Goal: Information Seeking & Learning: Stay updated

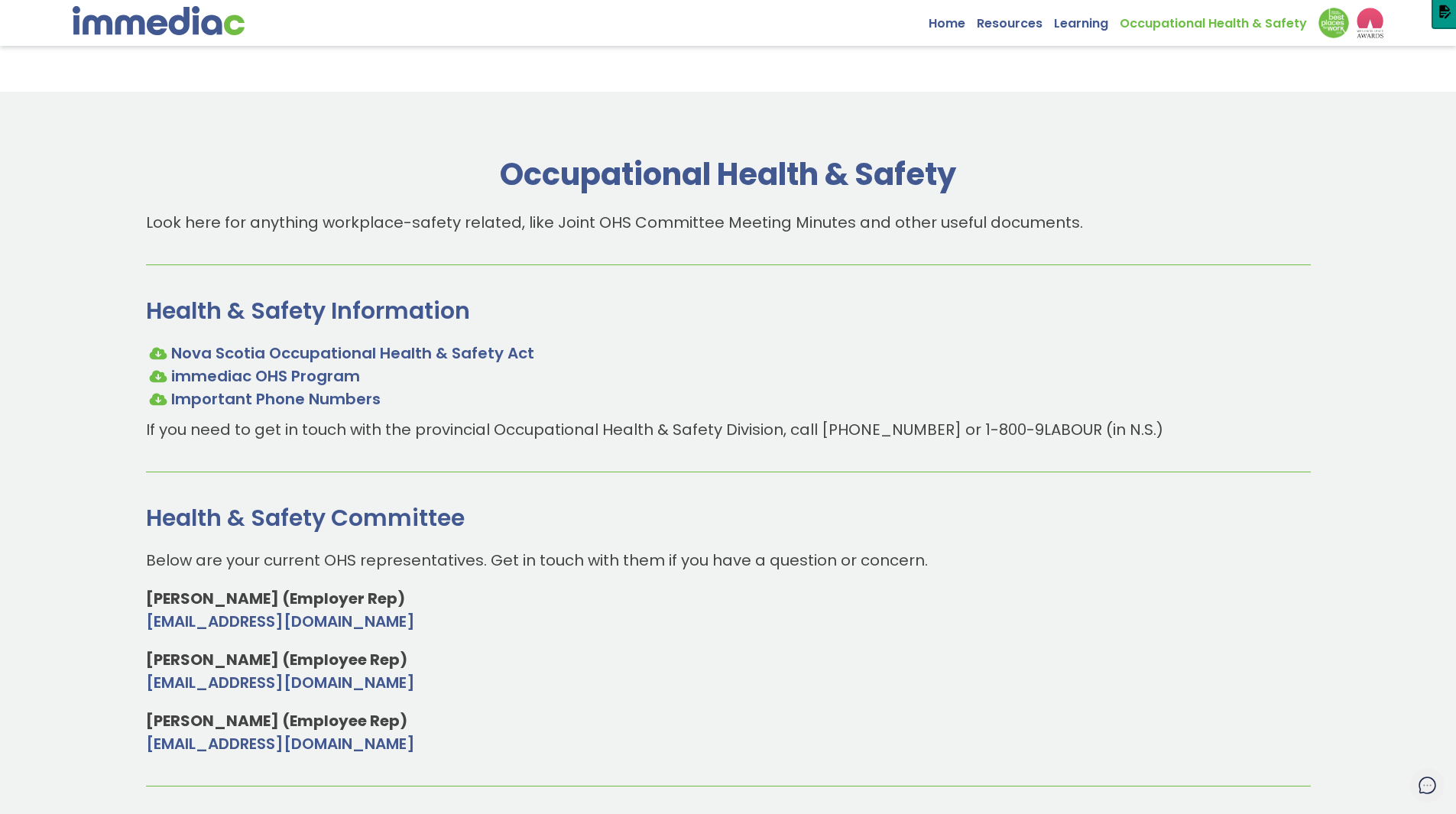
scroll to position [536, 0]
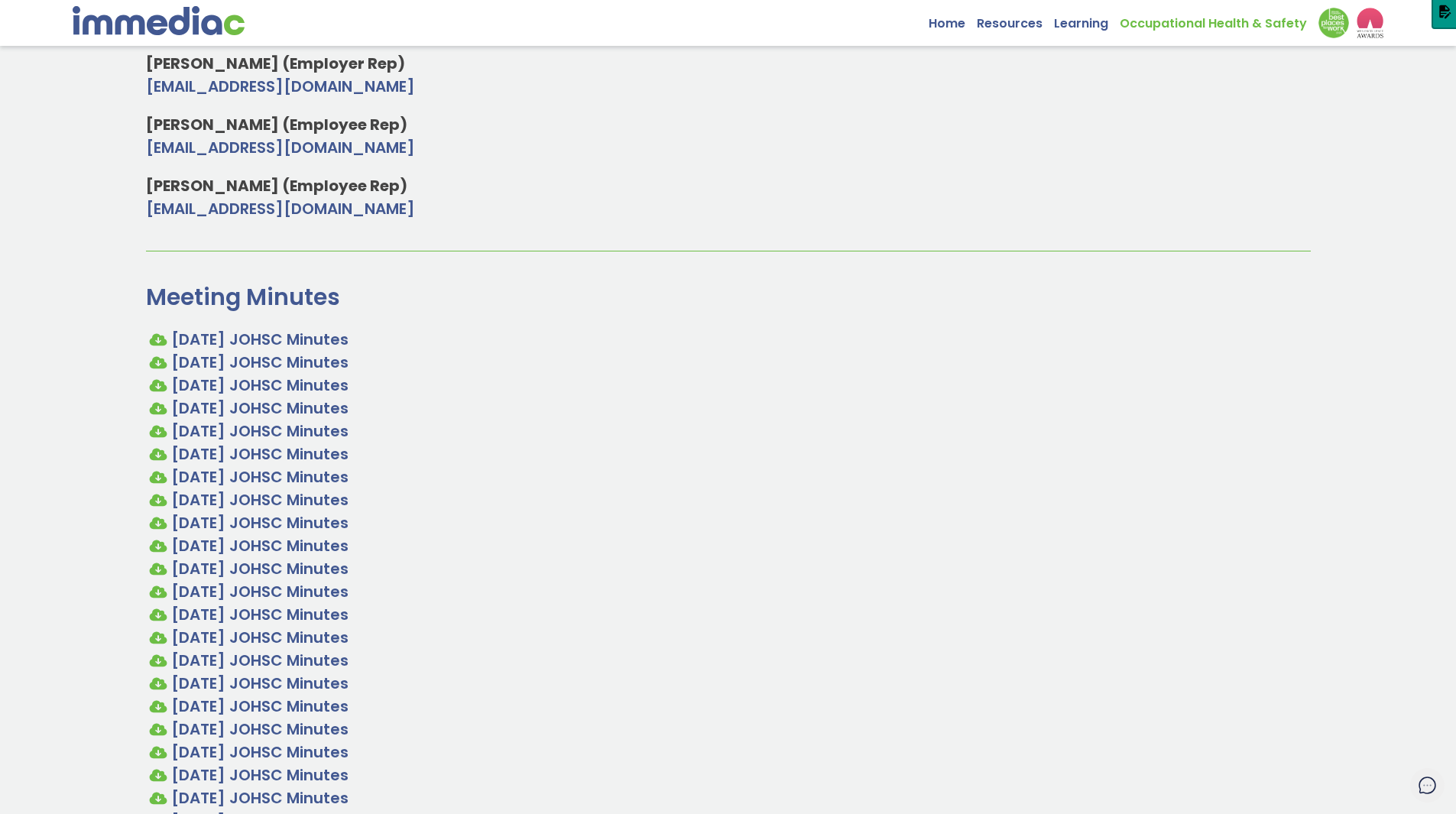
click at [190, 14] on img at bounding box center [158, 20] width 172 height 29
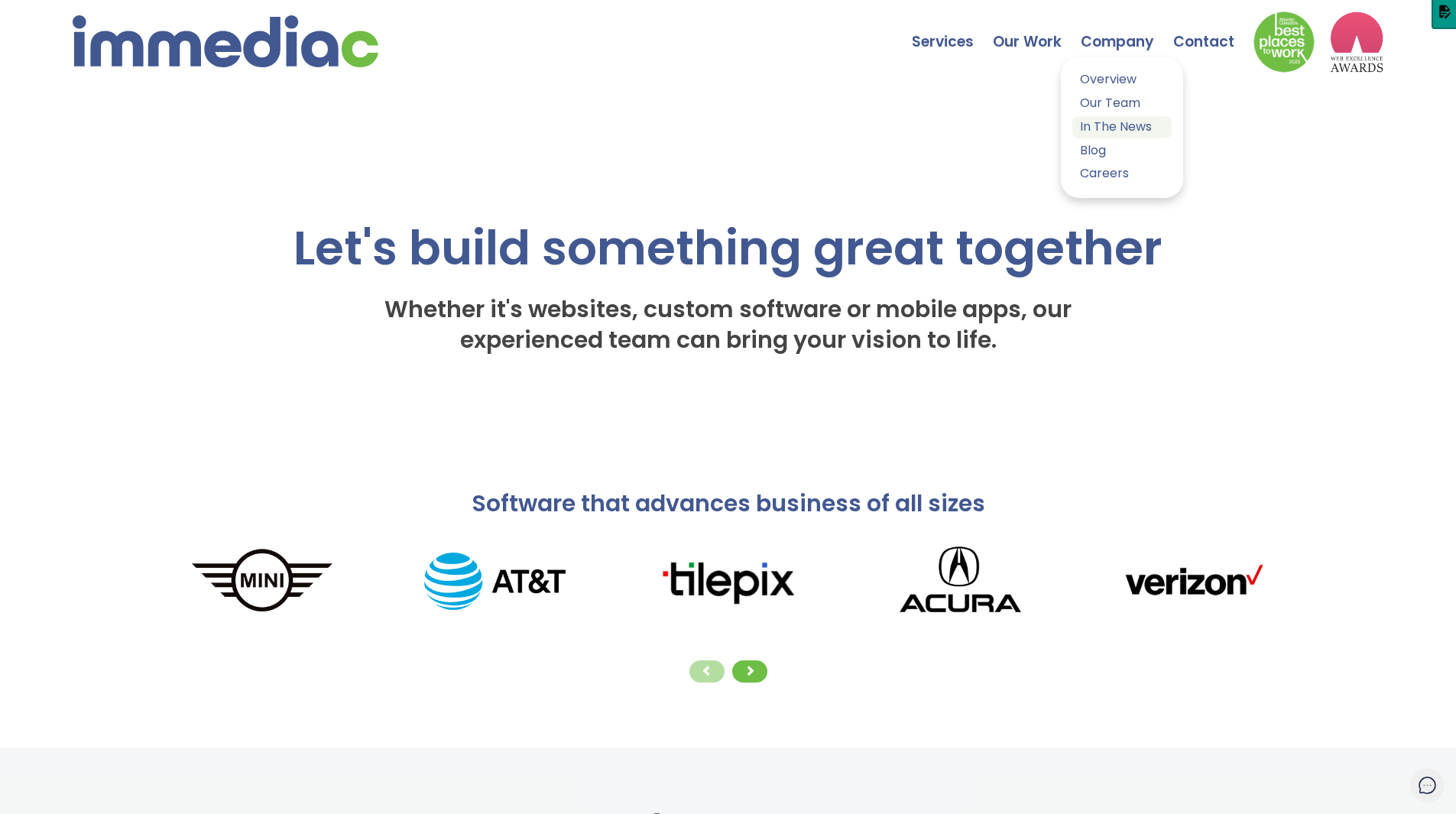
click at [1120, 129] on link "In The News" at bounding box center [1122, 127] width 99 height 22
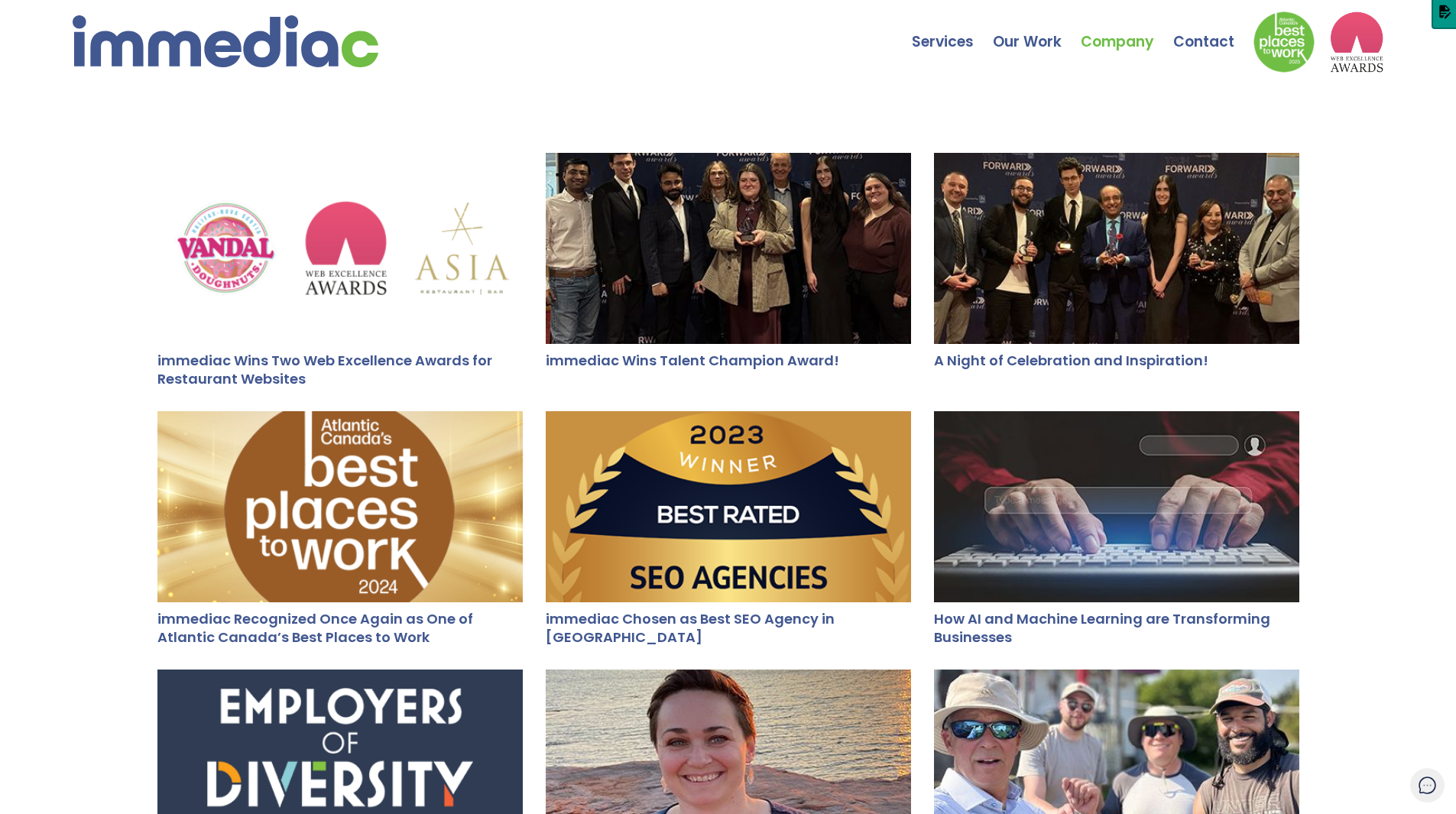
click at [298, 234] on div at bounding box center [340, 249] width 365 height 191
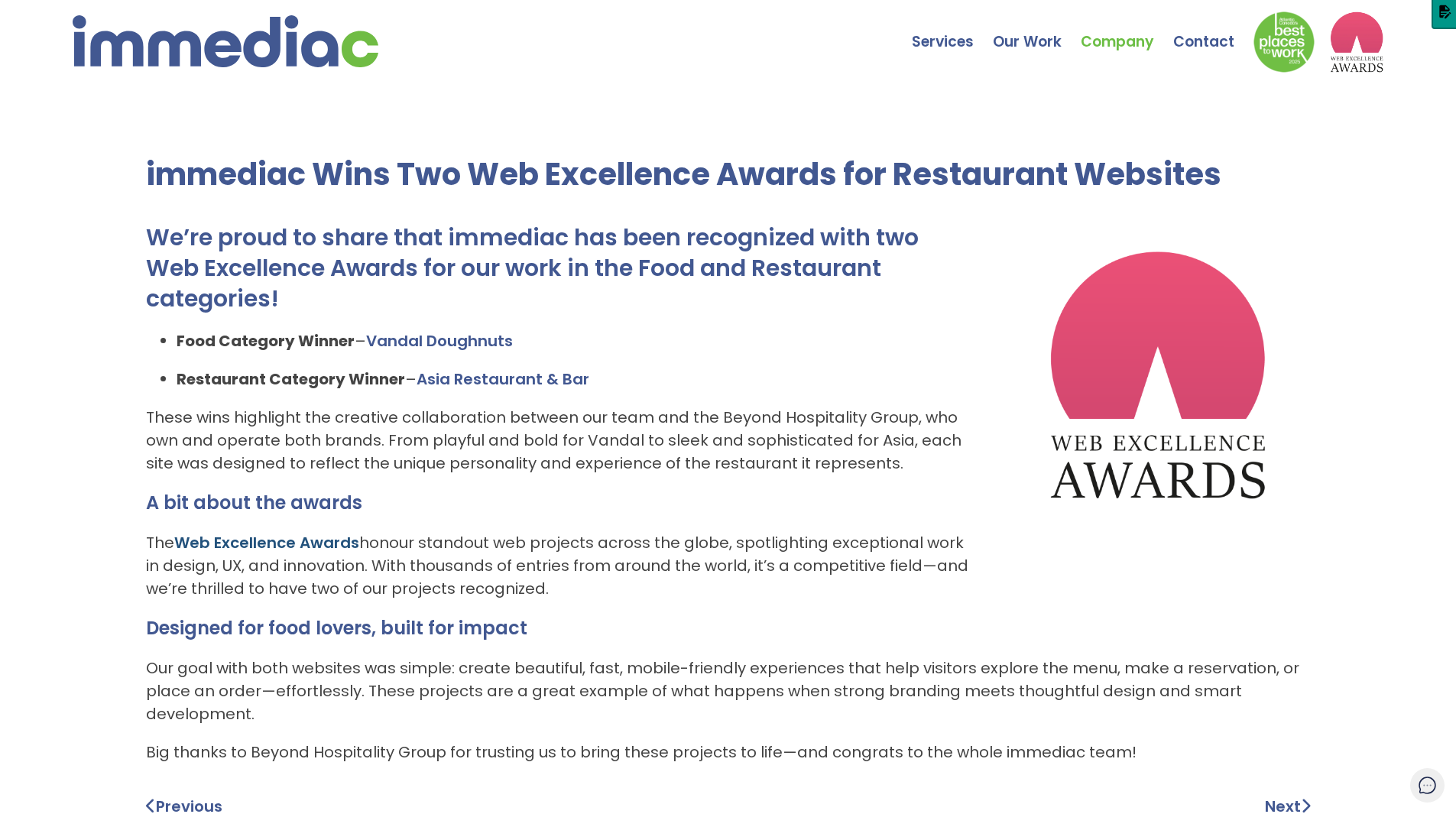
click at [318, 550] on link "Web Excellence Awards" at bounding box center [266, 542] width 185 height 21
